Goal: Information Seeking & Learning: Learn about a topic

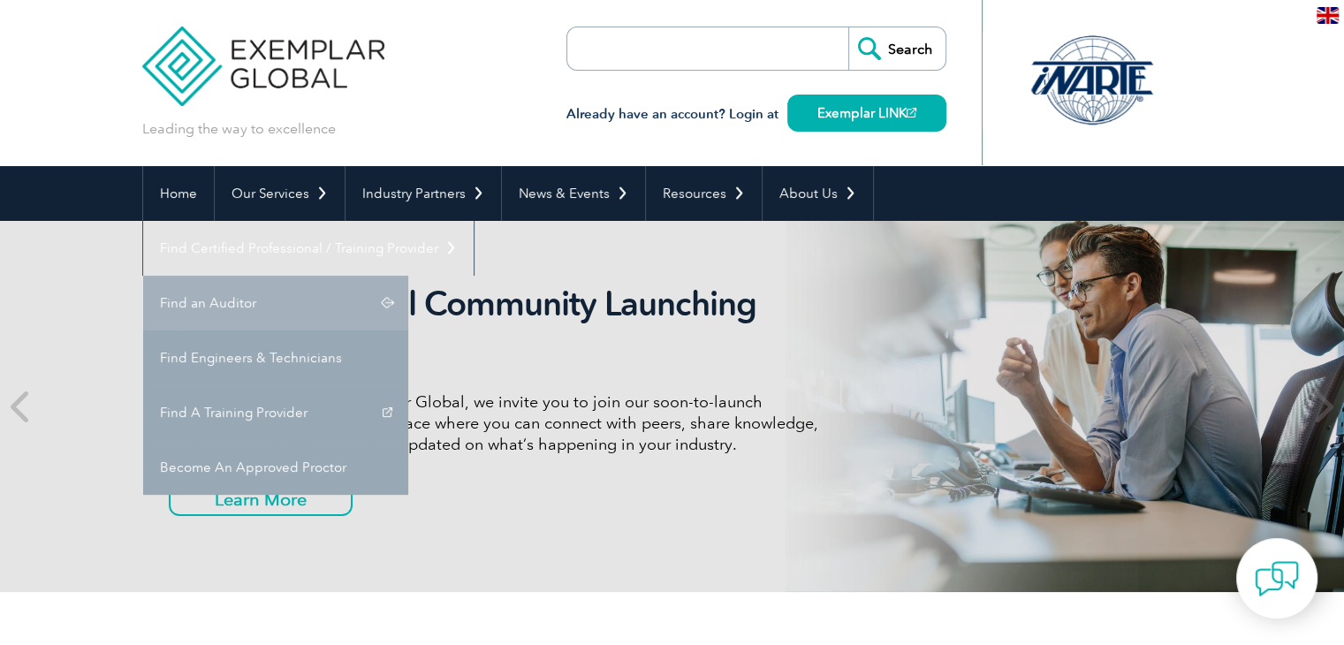
click at [408, 276] on link "Find an Auditor" at bounding box center [275, 303] width 265 height 55
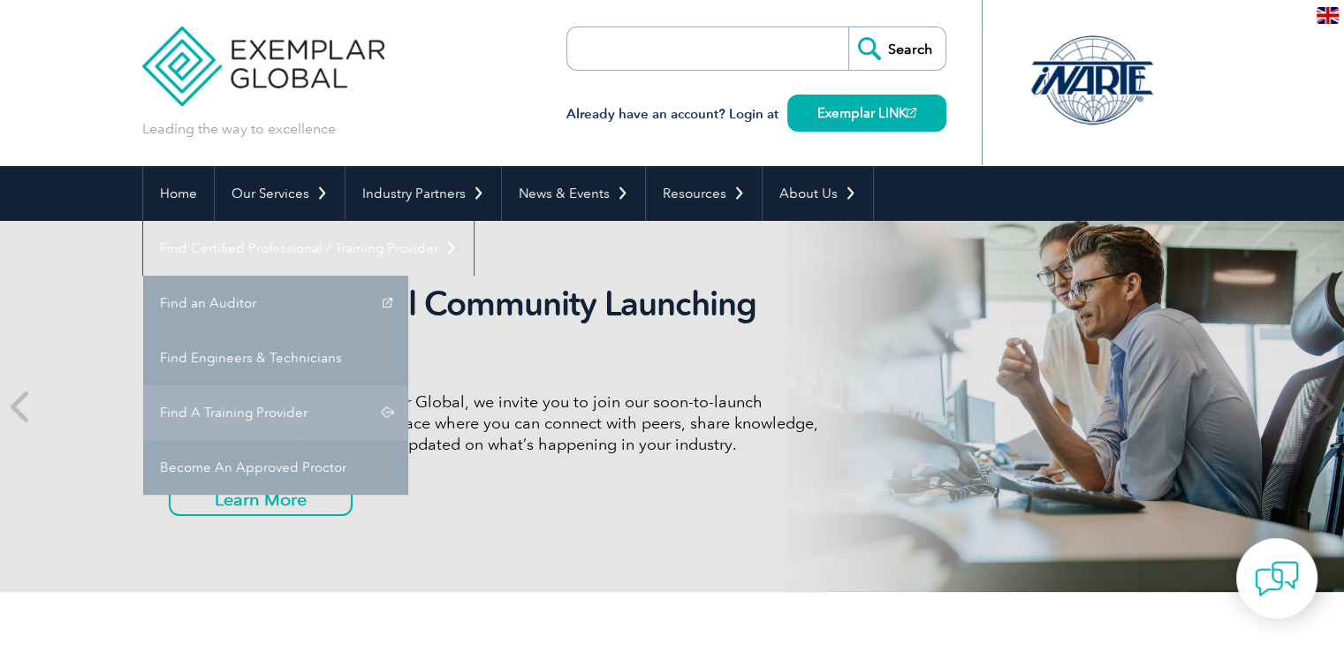
click at [408, 385] on link "Find A Training Provider" at bounding box center [275, 412] width 265 height 55
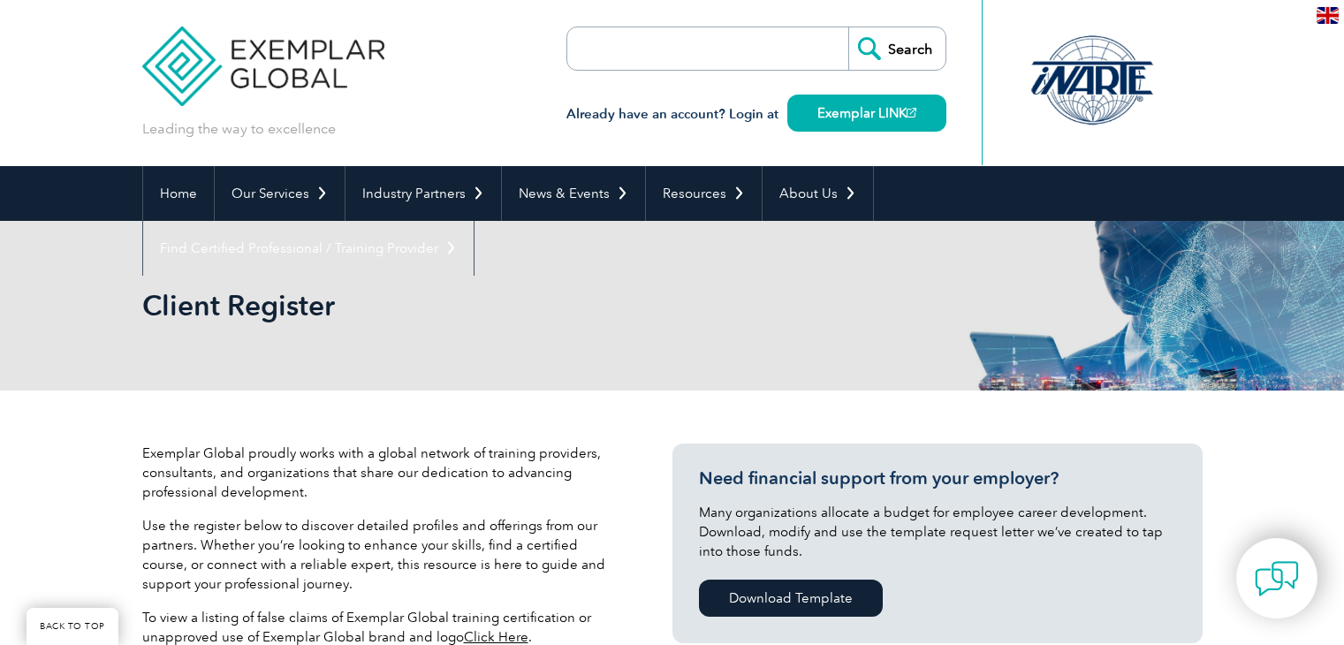
scroll to position [530, 0]
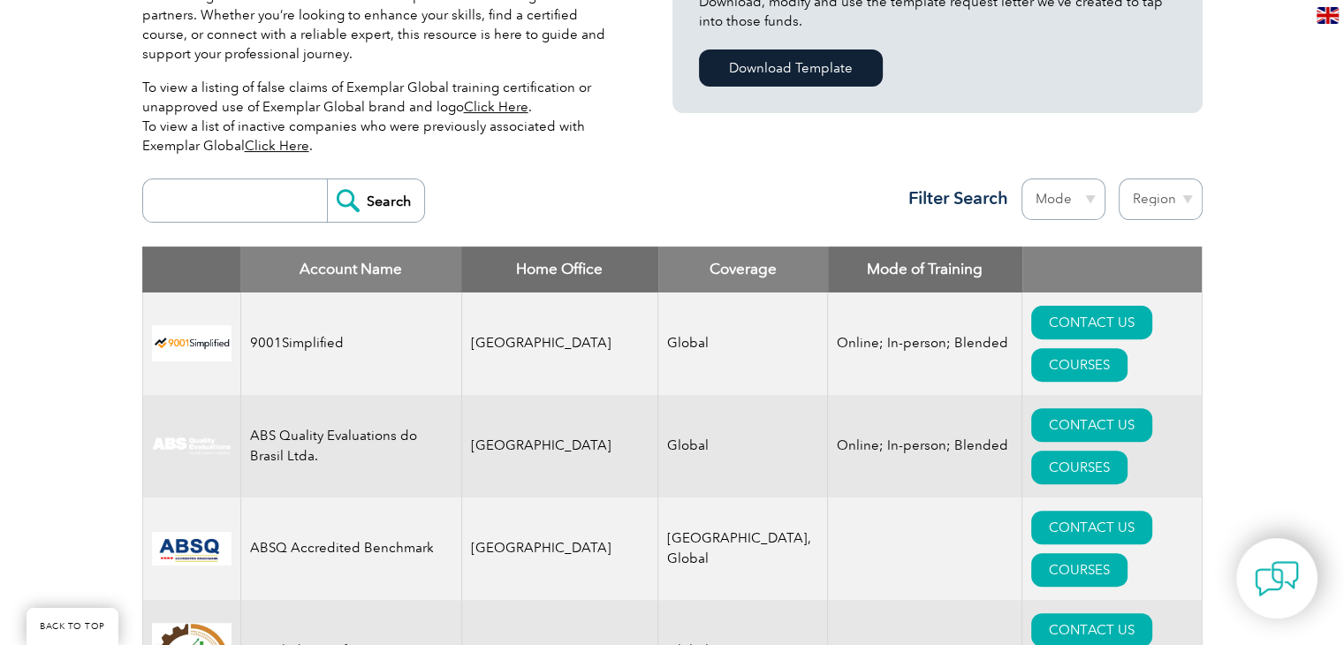
click at [281, 216] on input "search" at bounding box center [239, 200] width 175 height 42
type input "biqs"
click at [378, 180] on input "Search" at bounding box center [375, 200] width 97 height 42
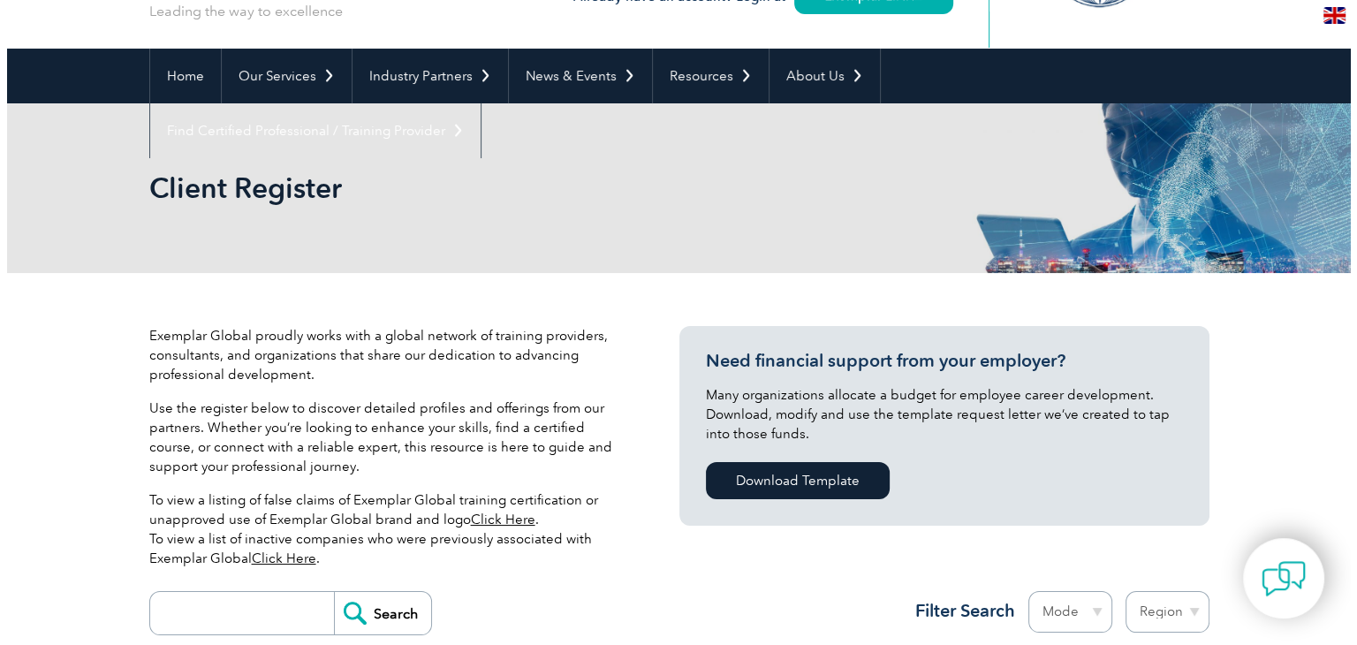
scroll to position [442, 0]
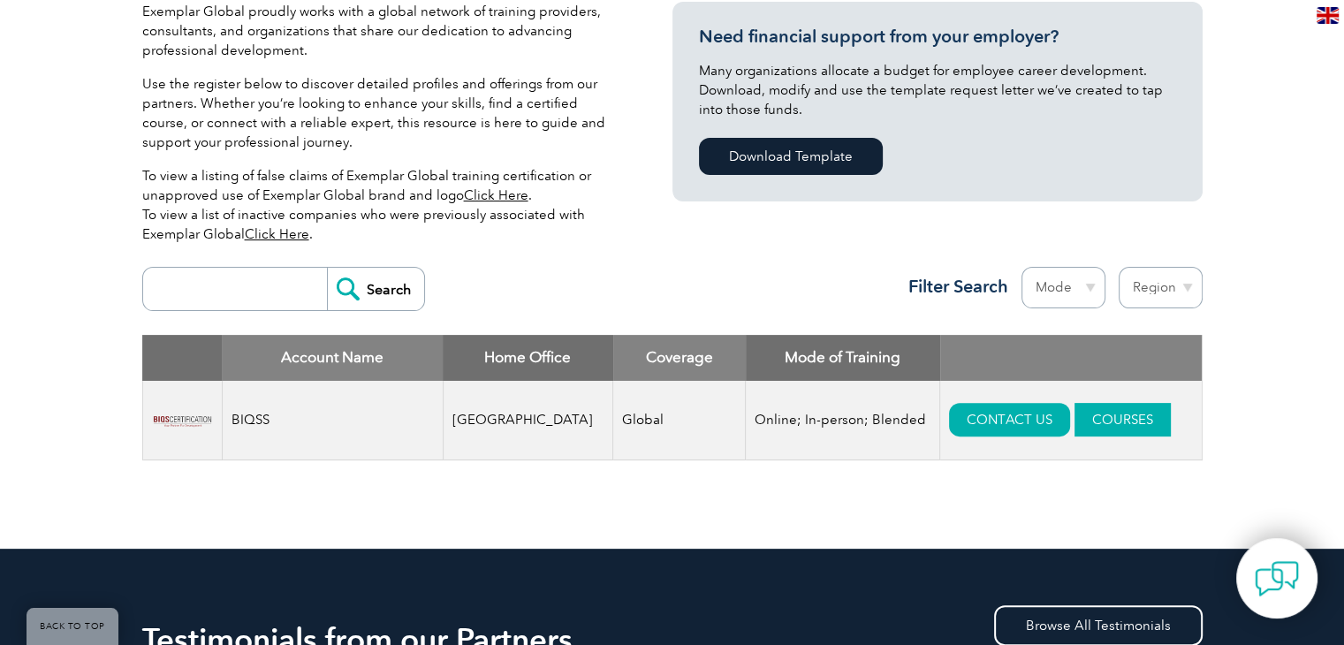
click at [1075, 414] on link "COURSES" at bounding box center [1123, 420] width 96 height 34
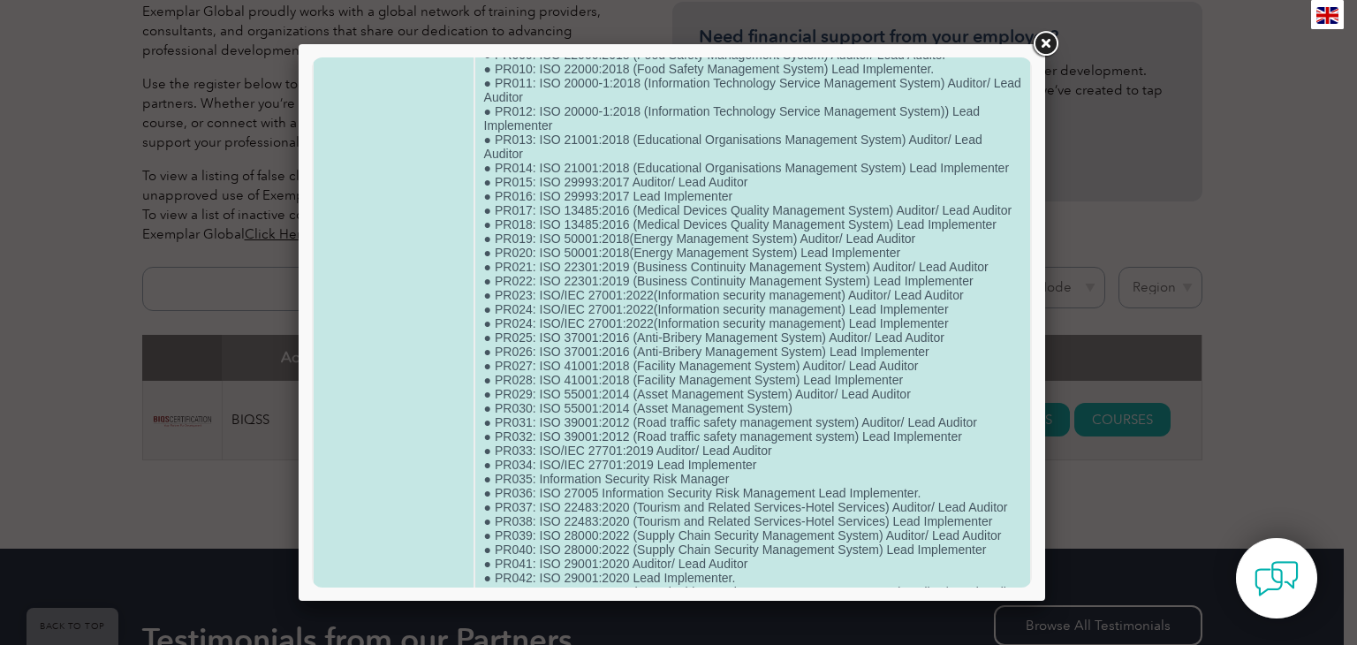
scroll to position [0, 0]
